Goal: Check status: Check status

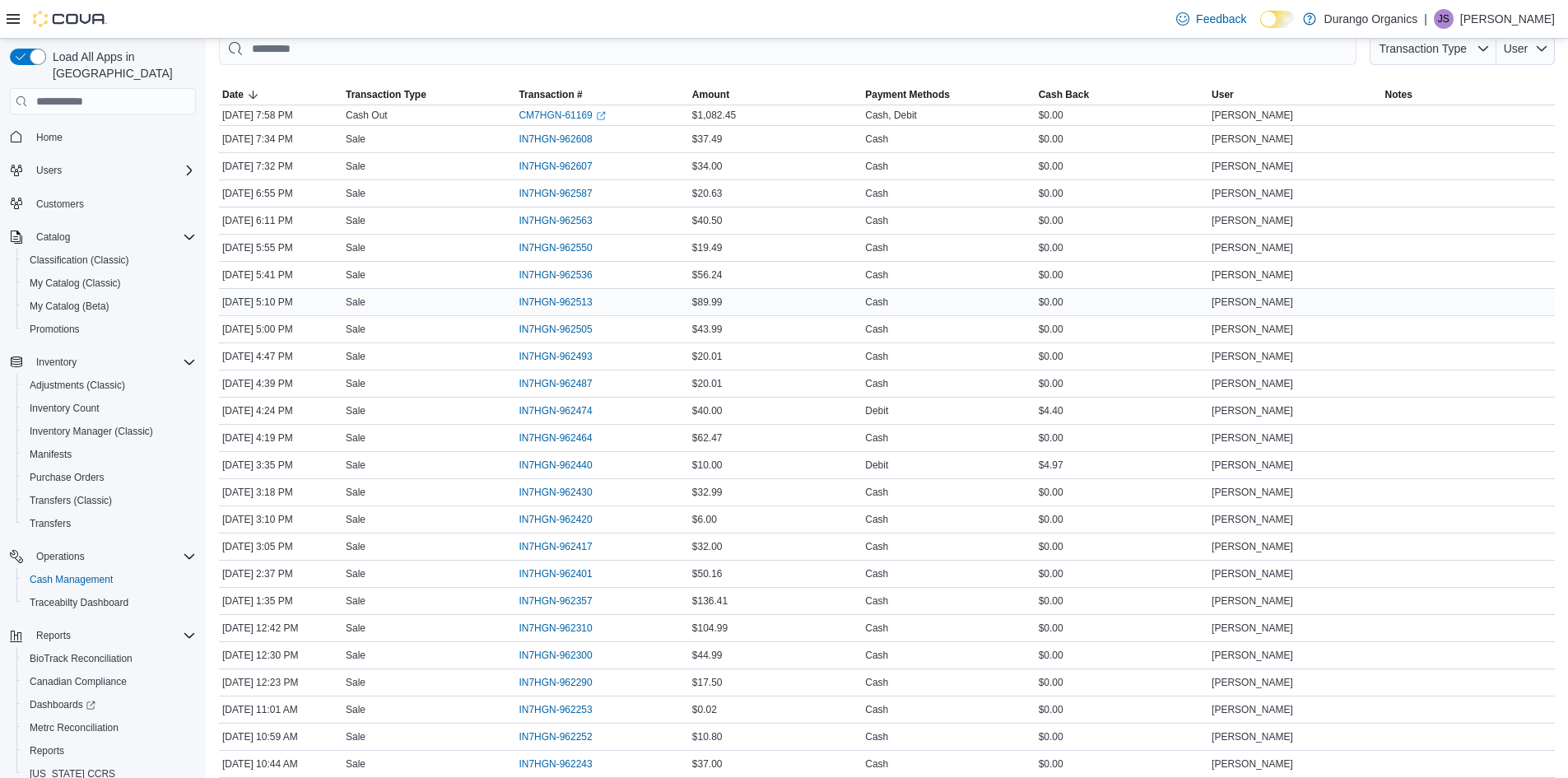
scroll to position [752, 0]
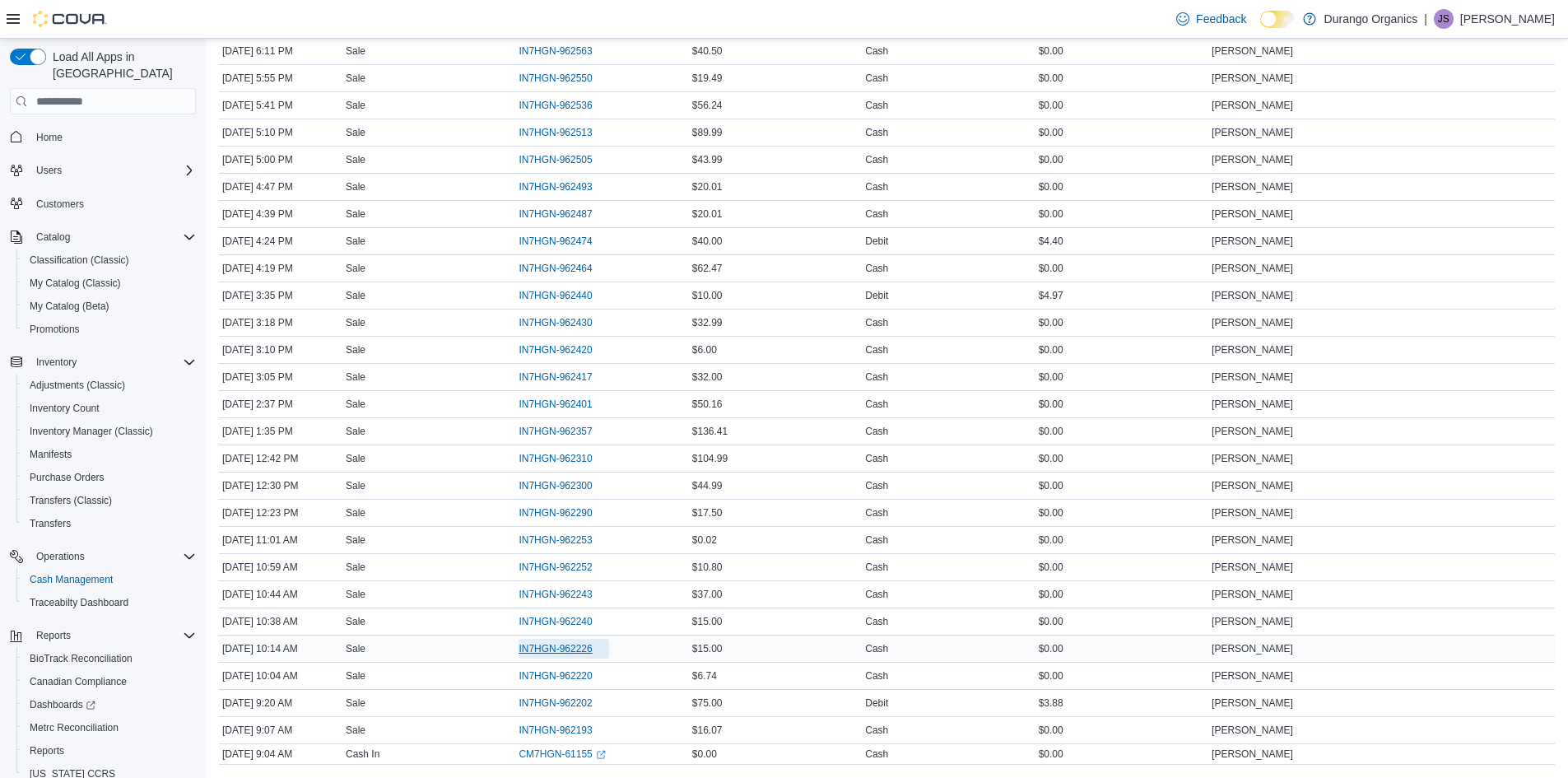
click at [540, 647] on span "IN7HGN-962226" at bounding box center [554, 648] width 73 height 13
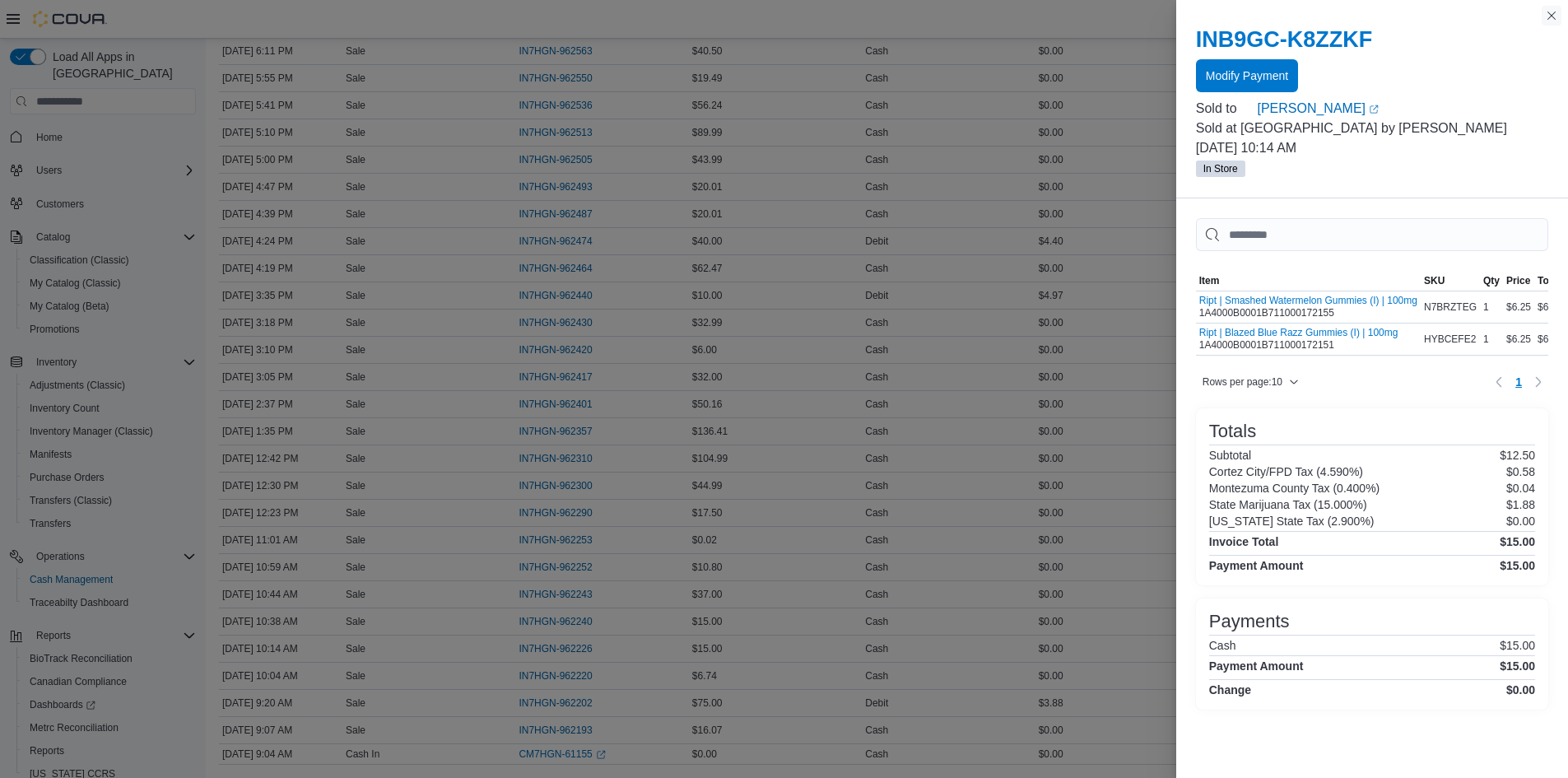
click at [1553, 17] on button "Close this dialog" at bounding box center [1551, 16] width 19 height 19
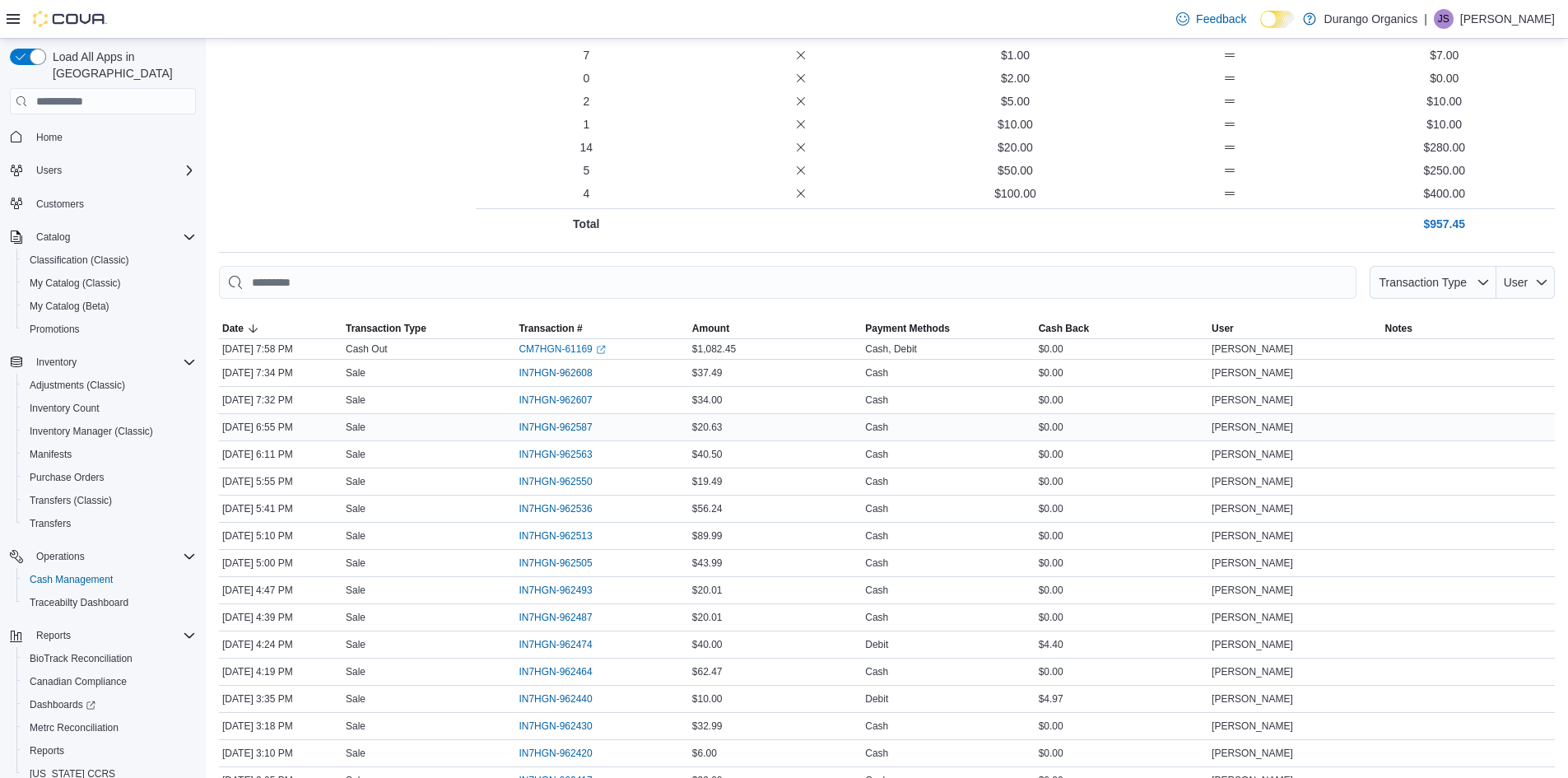
scroll to position [0, 0]
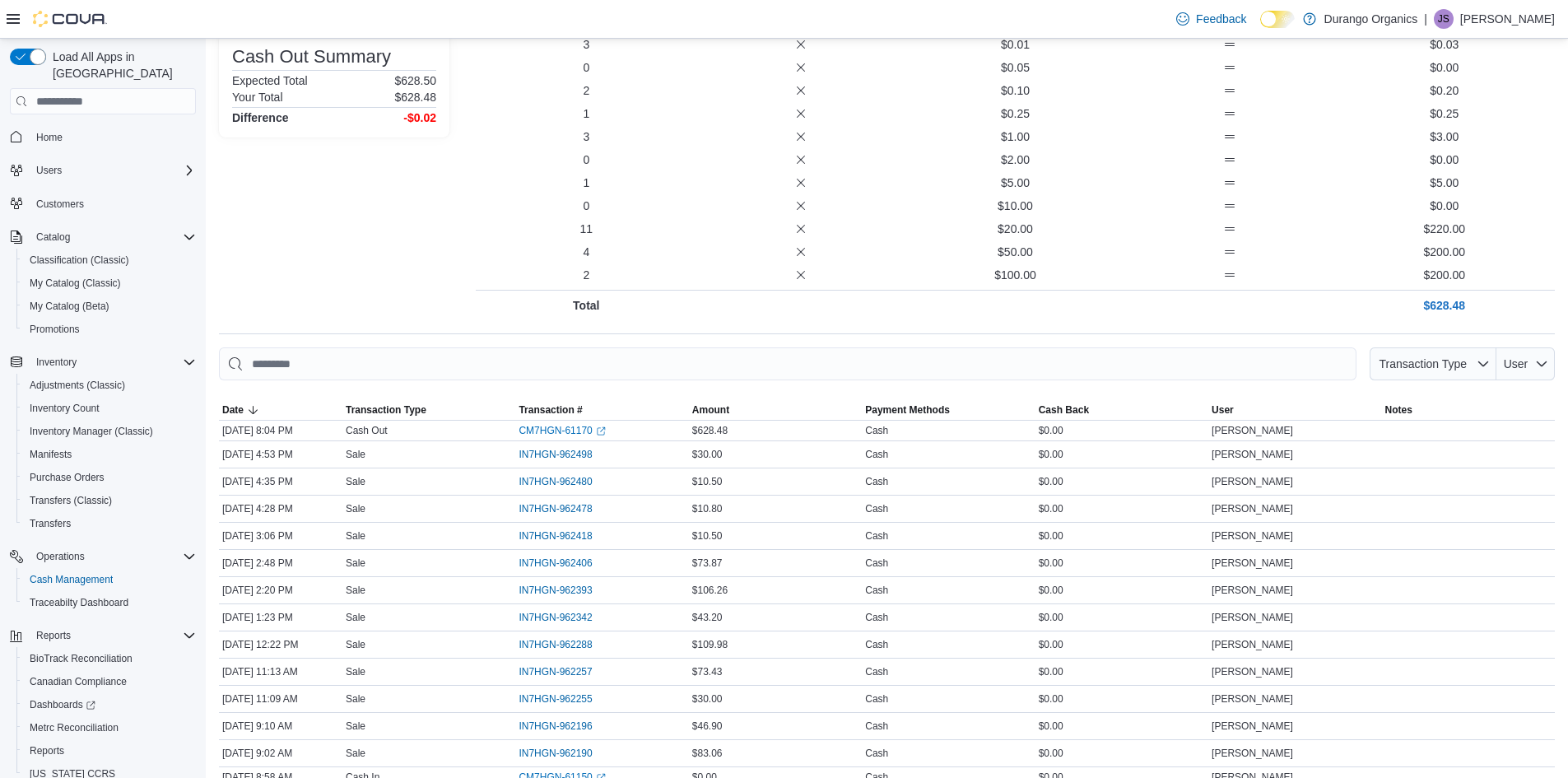
scroll to position [268, 0]
